Goal: Navigation & Orientation: Find specific page/section

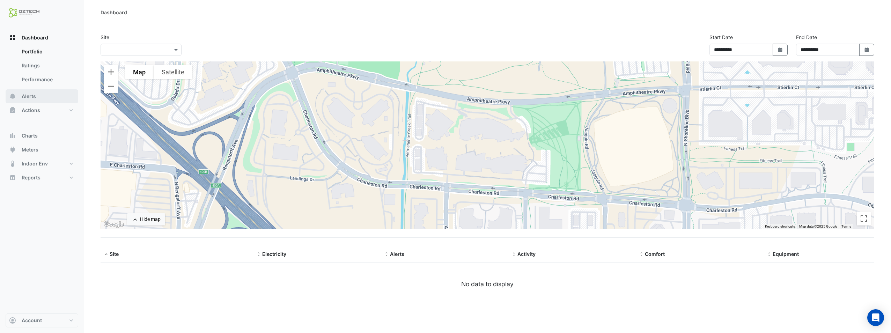
click at [28, 91] on button "Alerts" at bounding box center [42, 96] width 73 height 14
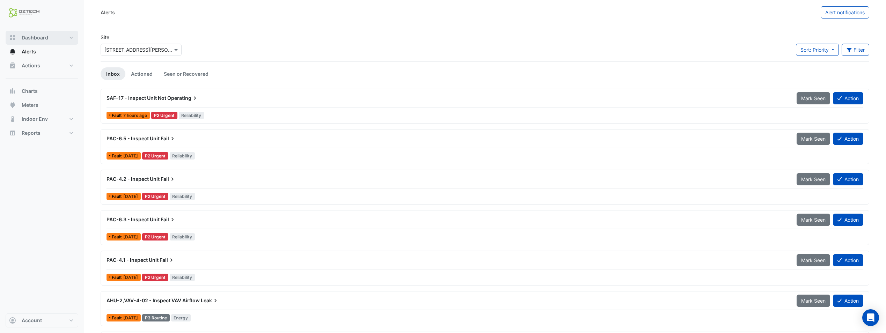
click at [44, 37] on span "Dashboard" at bounding box center [35, 37] width 27 height 7
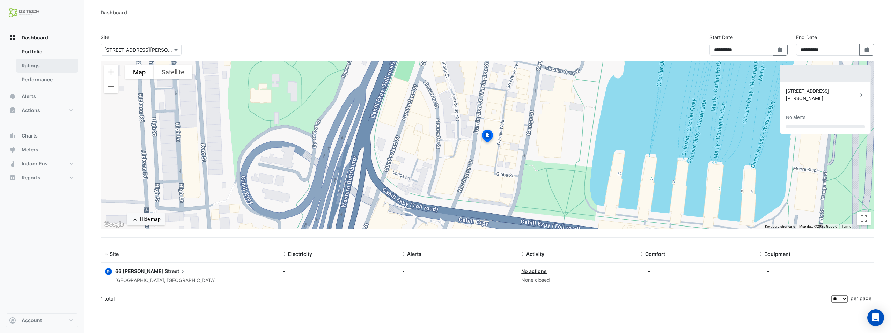
click at [35, 66] on link "Ratings" at bounding box center [47, 66] width 62 height 14
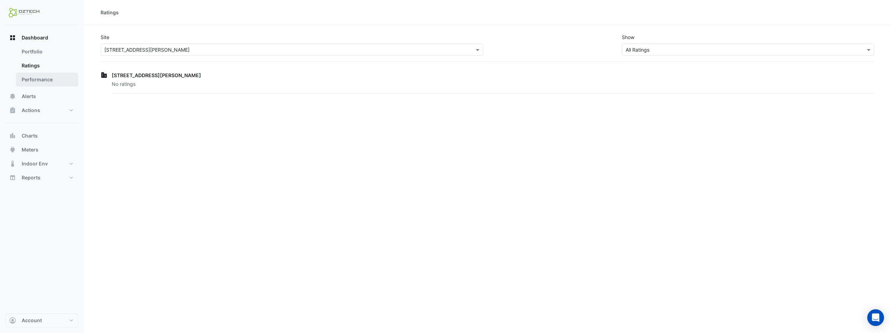
click at [36, 79] on link "Performance" at bounding box center [47, 80] width 62 height 14
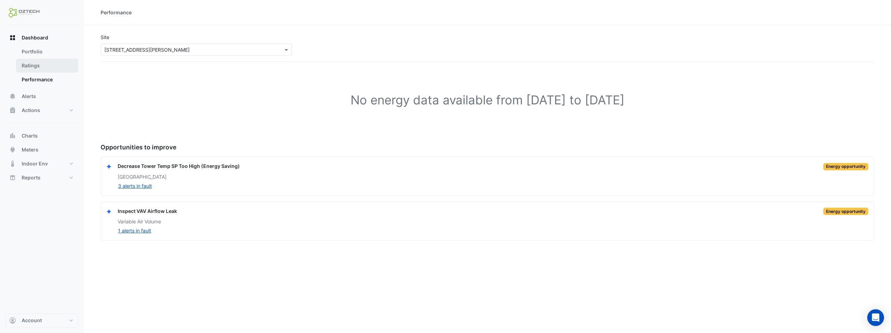
click at [36, 72] on link "Ratings" at bounding box center [47, 66] width 62 height 14
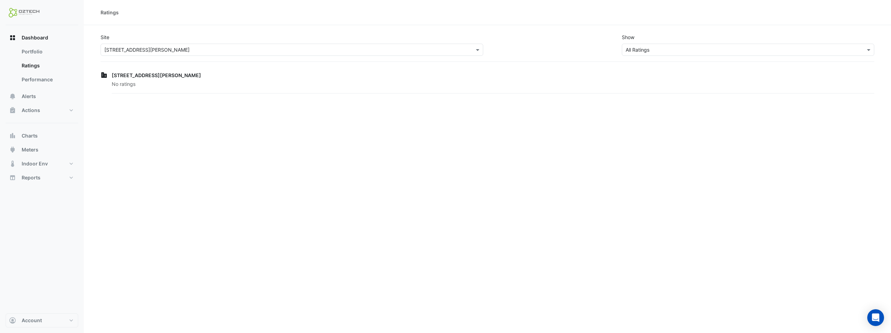
click at [34, 128] on div "Dashboard Portfolio Ratings Performance Alerts Actions Site Manager Charts" at bounding box center [42, 108] width 73 height 154
click at [31, 133] on span "Charts" at bounding box center [30, 135] width 16 height 7
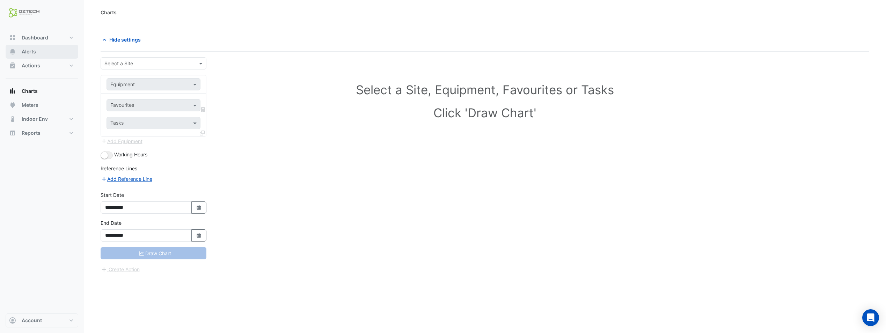
click at [24, 53] on span "Alerts" at bounding box center [29, 51] width 14 height 7
